Goal: Task Accomplishment & Management: Use online tool/utility

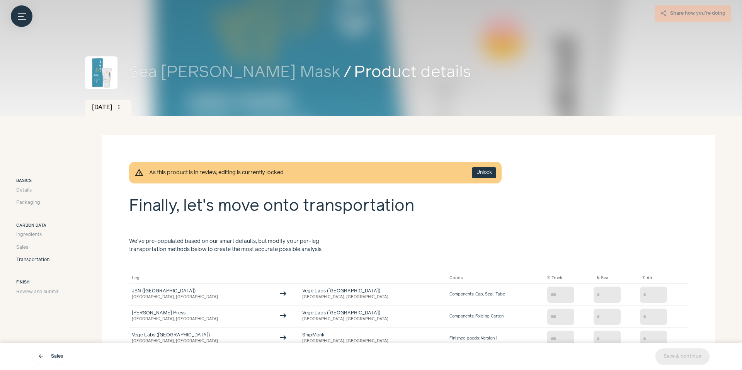
scroll to position [8, 0]
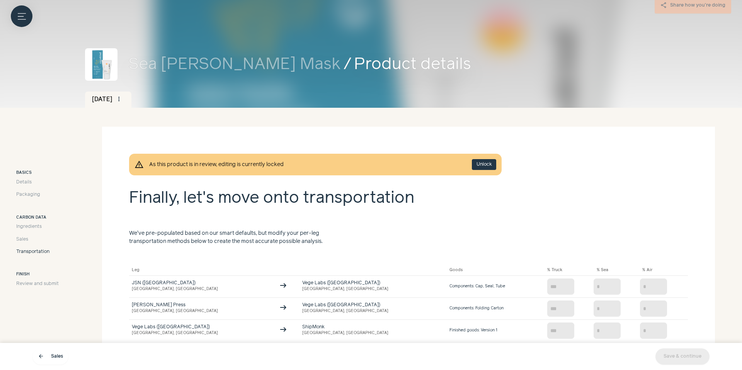
click at [22, 18] on icon "Menu button" at bounding box center [22, 16] width 8 height 8
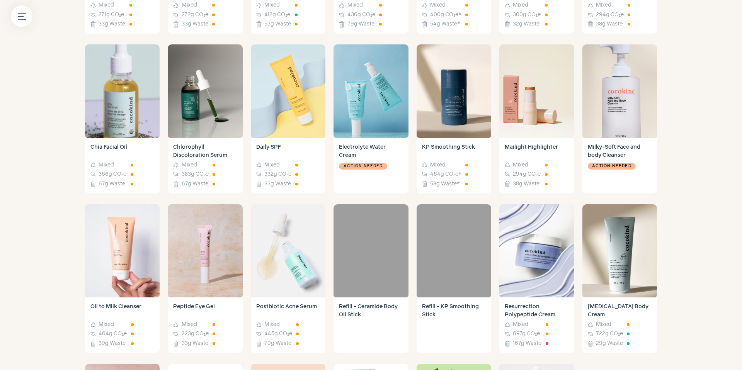
scroll to position [409, 0]
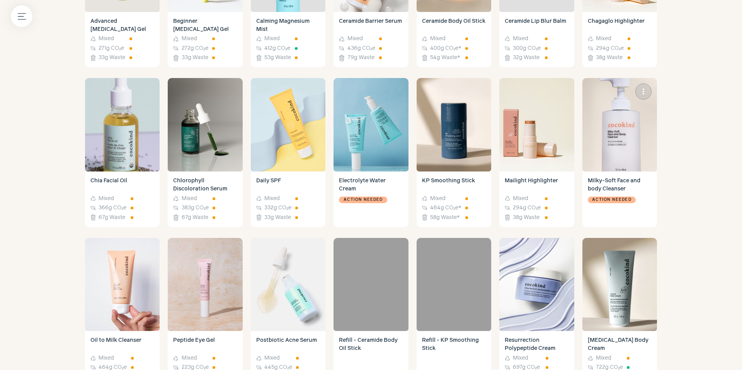
click at [640, 157] on img at bounding box center [619, 124] width 75 height 93
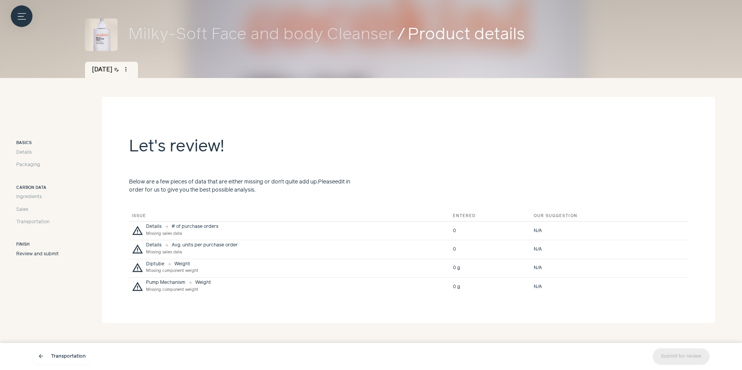
scroll to position [39, 0]
